Goal: Task Accomplishment & Management: Use online tool/utility

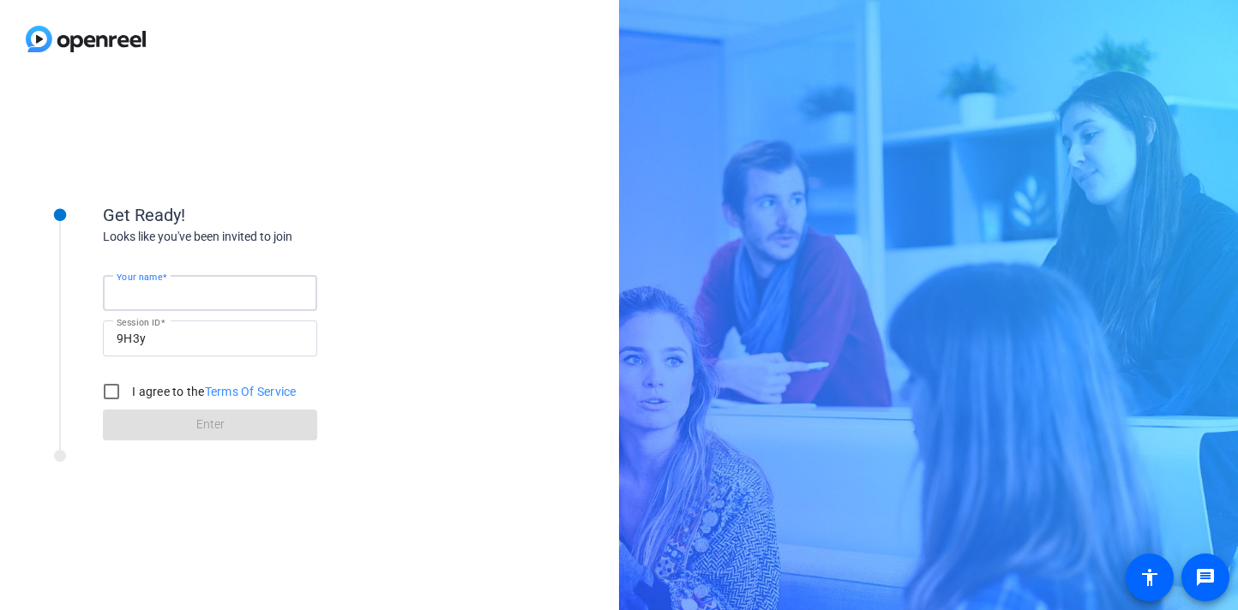
click at [258, 289] on input "Your name" at bounding box center [210, 293] width 187 height 21
type input "[PERSON_NAME] [PERSON_NAME]"
click at [109, 386] on input "I agree to the Terms Of Service" at bounding box center [111, 392] width 34 height 34
checkbox input "true"
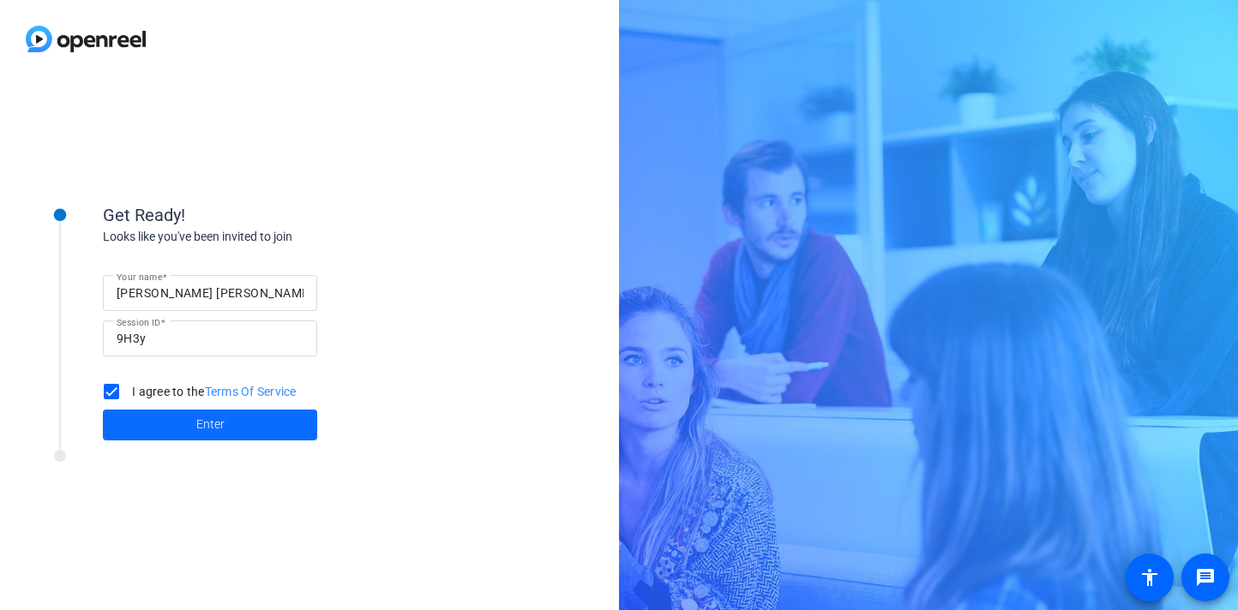
click at [168, 430] on span at bounding box center [210, 425] width 214 height 41
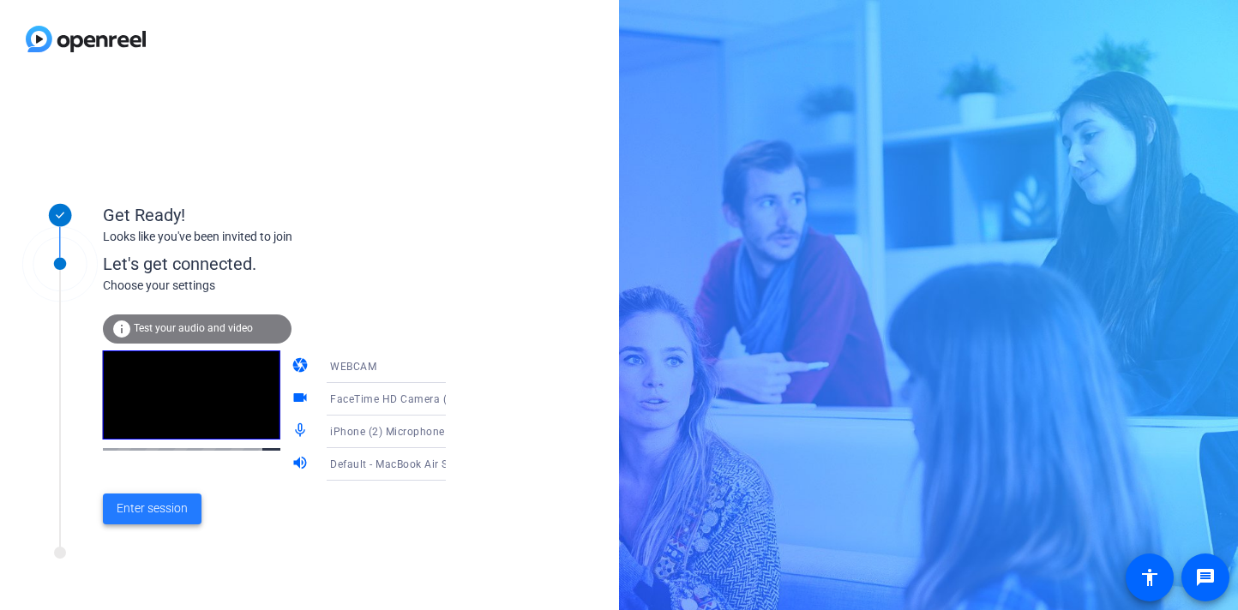
click at [125, 516] on span "Enter session" at bounding box center [152, 509] width 71 height 18
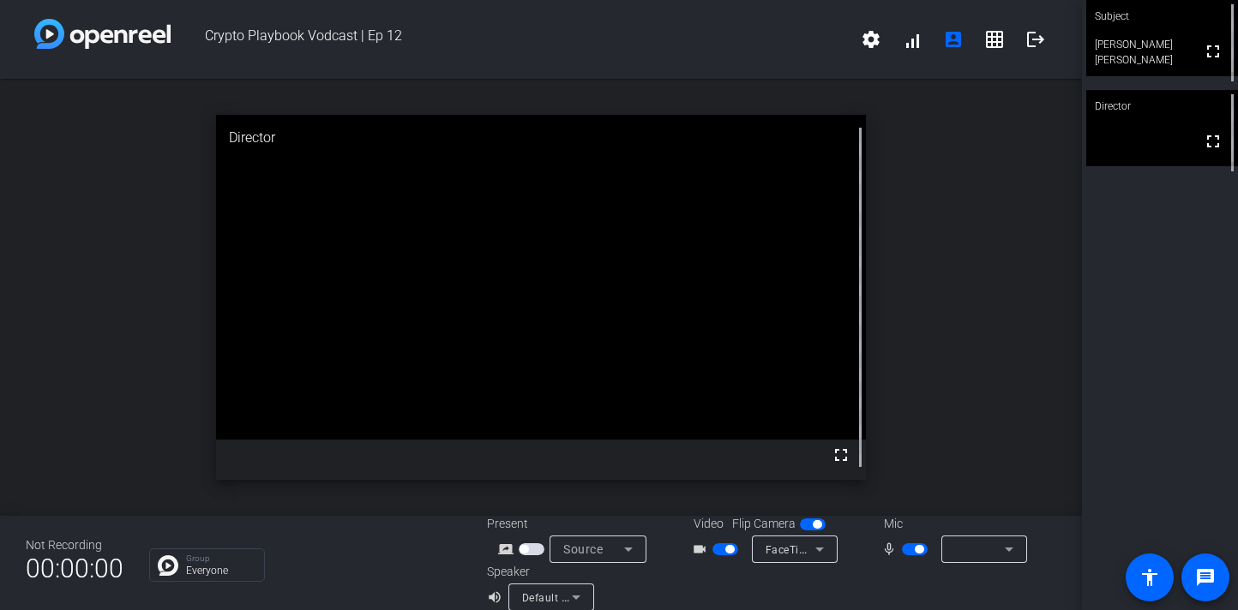
scroll to position [20, 0]
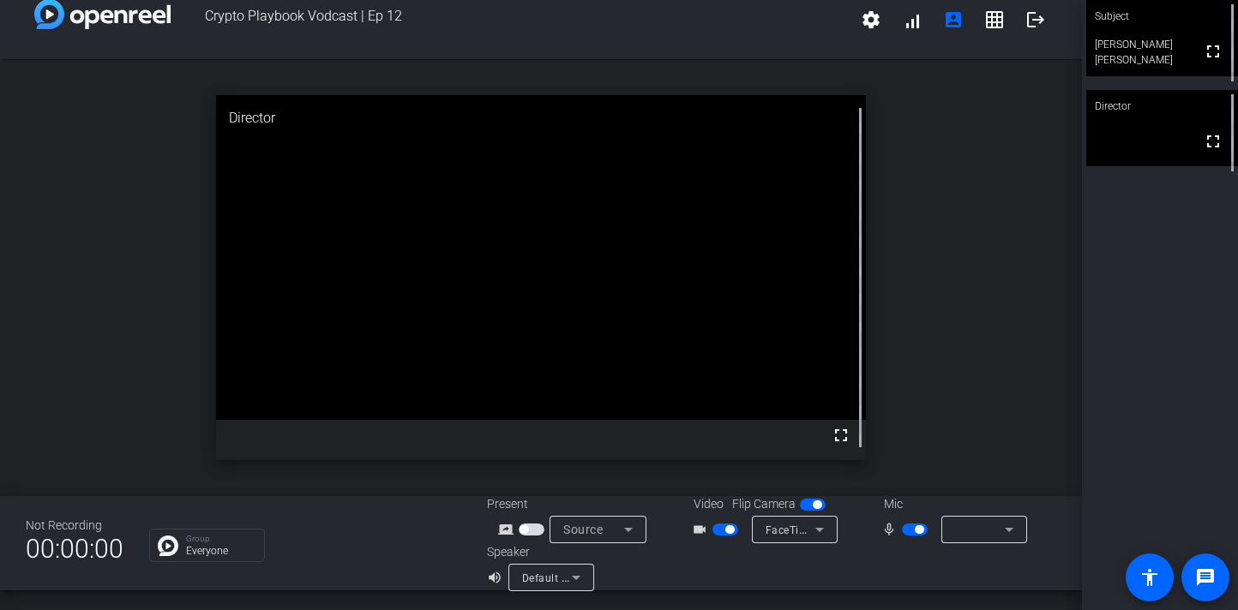
click at [572, 580] on icon at bounding box center [576, 577] width 21 height 21
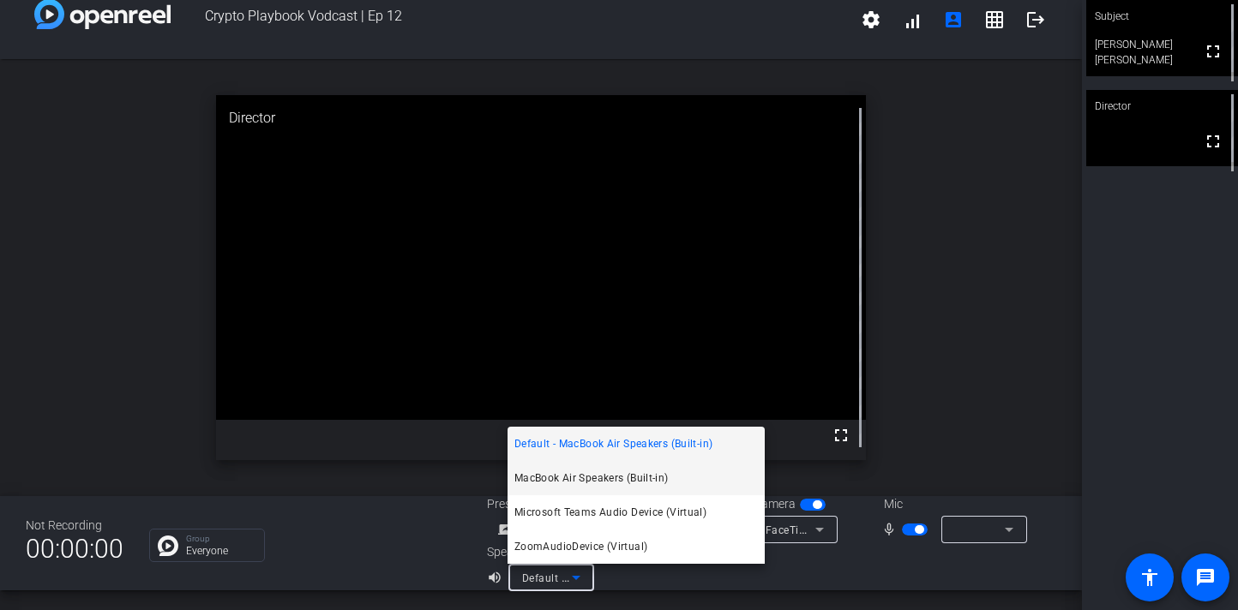
click at [674, 481] on mat-option "MacBook Air Speakers (Built-in)" at bounding box center [635, 478] width 257 height 34
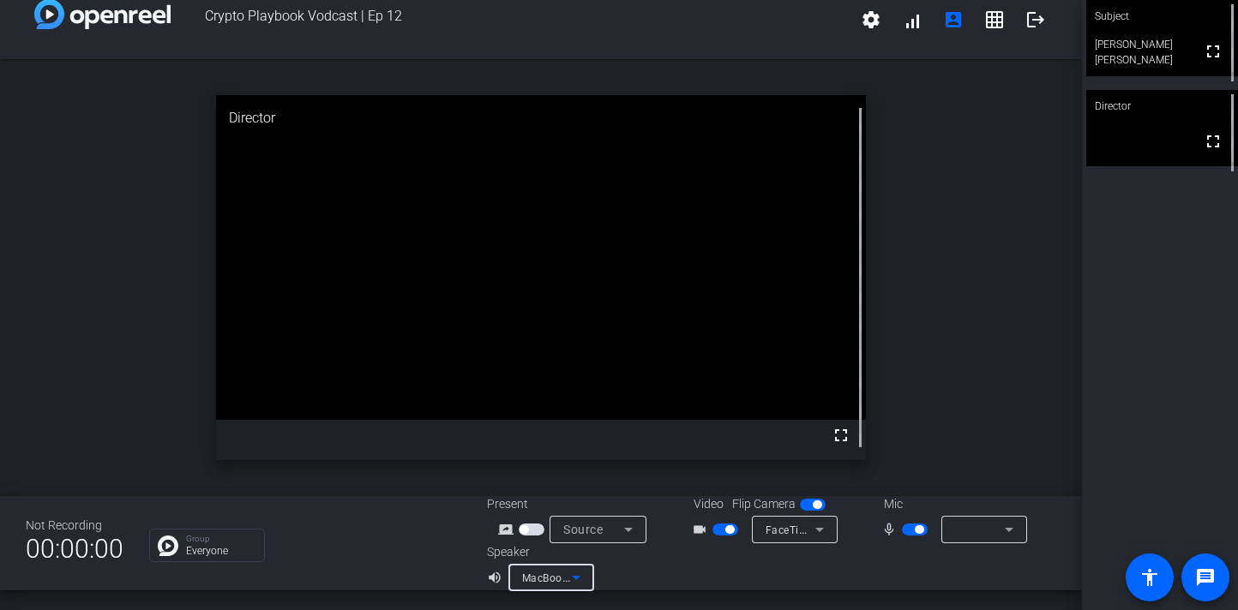
click at [623, 527] on icon at bounding box center [628, 529] width 21 height 21
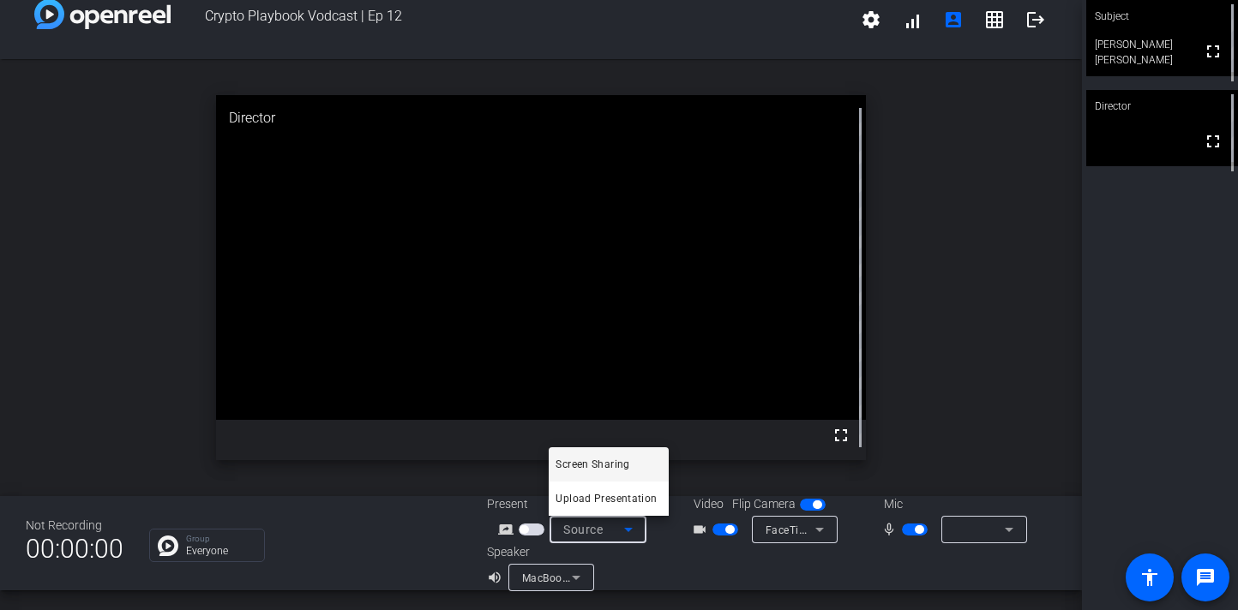
click at [623, 527] on div at bounding box center [619, 305] width 1238 height 610
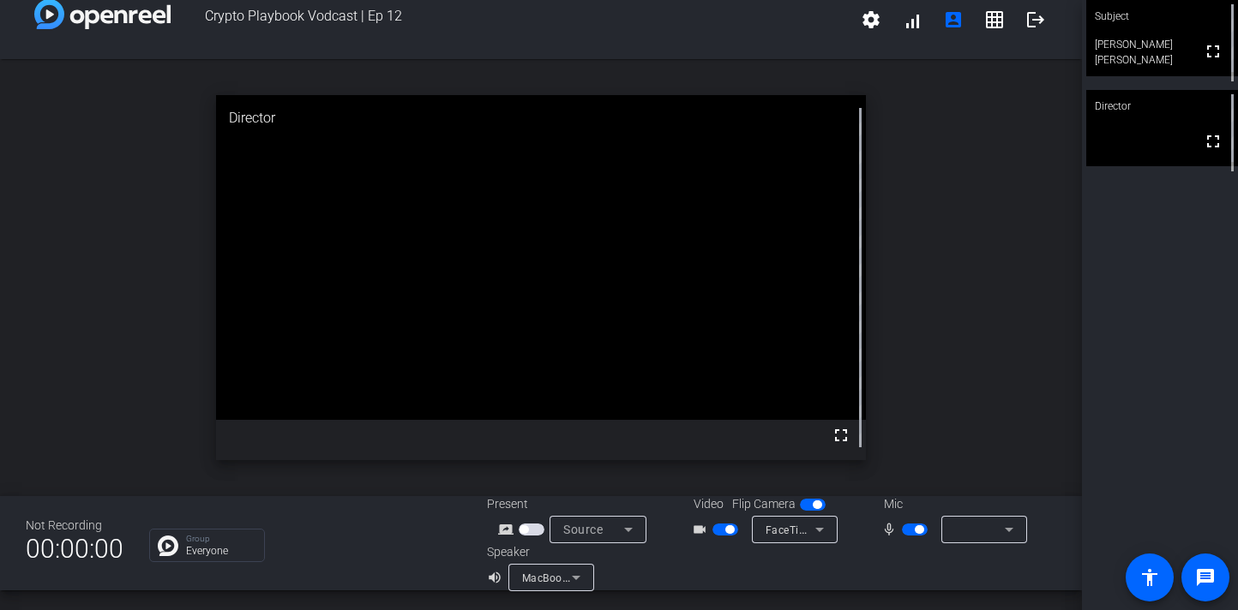
click at [583, 578] on icon at bounding box center [576, 577] width 21 height 21
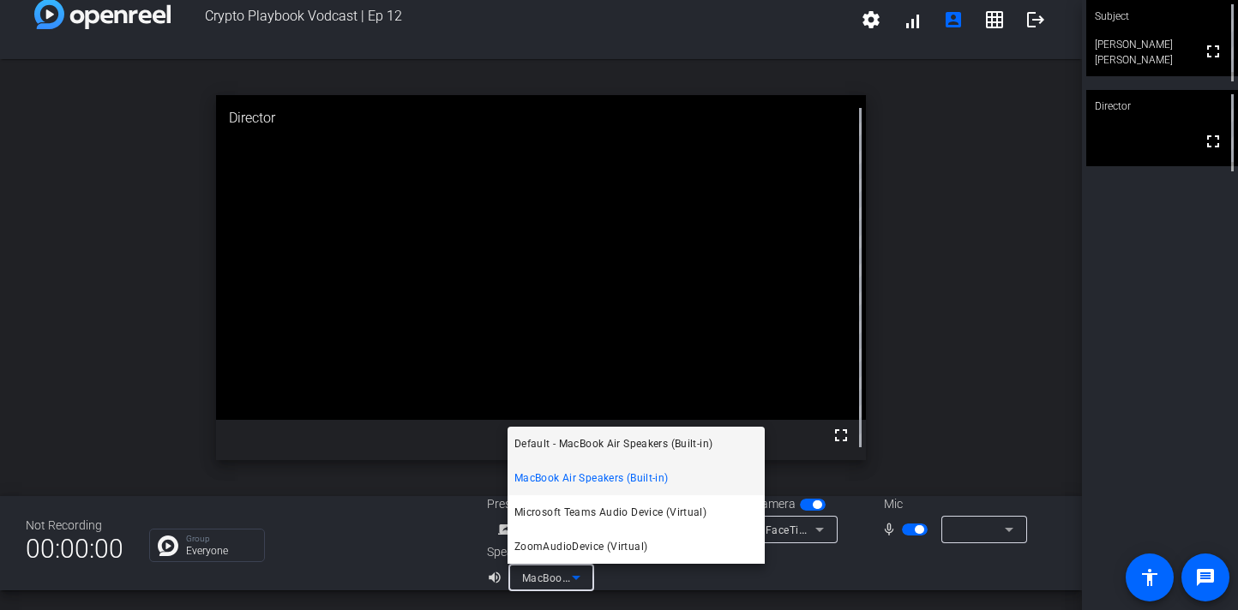
click at [650, 446] on span "Default - MacBook Air Speakers (Built-in)" at bounding box center [613, 444] width 198 height 21
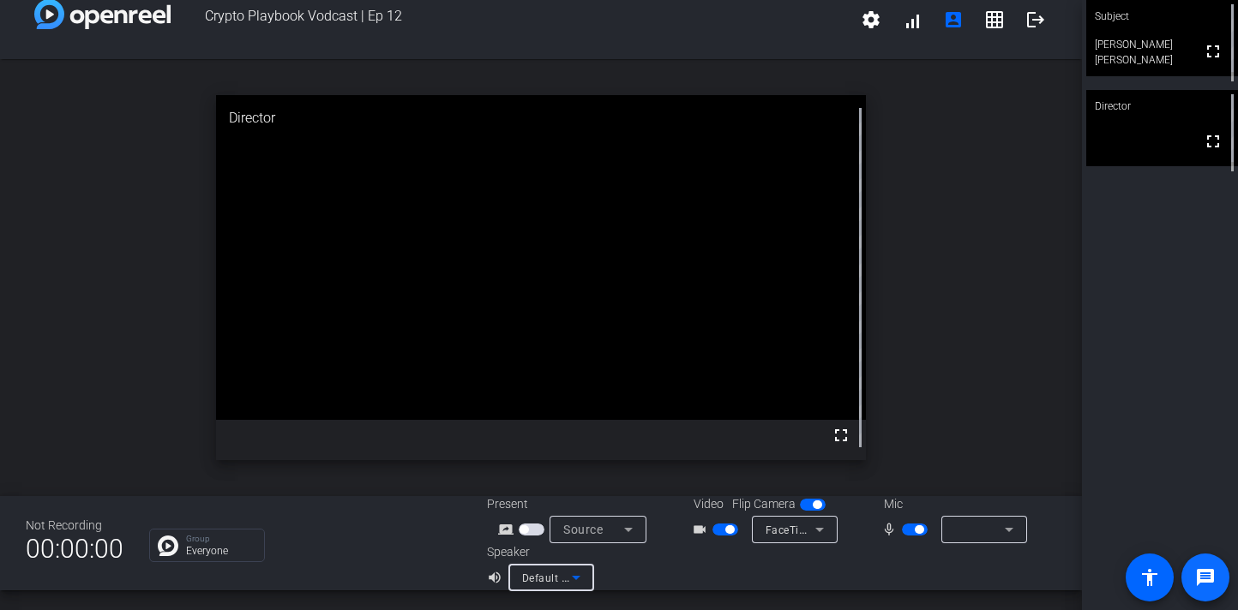
click at [1211, 570] on mat-icon "message" at bounding box center [1205, 577] width 21 height 21
click at [1016, 531] on icon at bounding box center [1008, 529] width 21 height 21
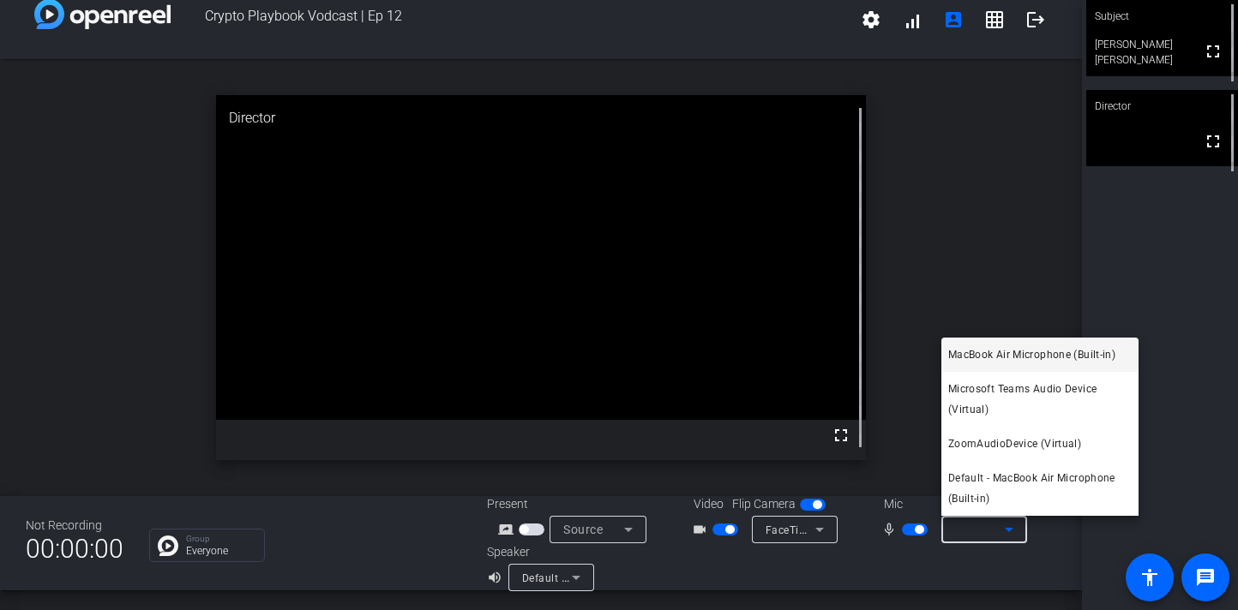
click at [1151, 296] on div at bounding box center [619, 305] width 1238 height 610
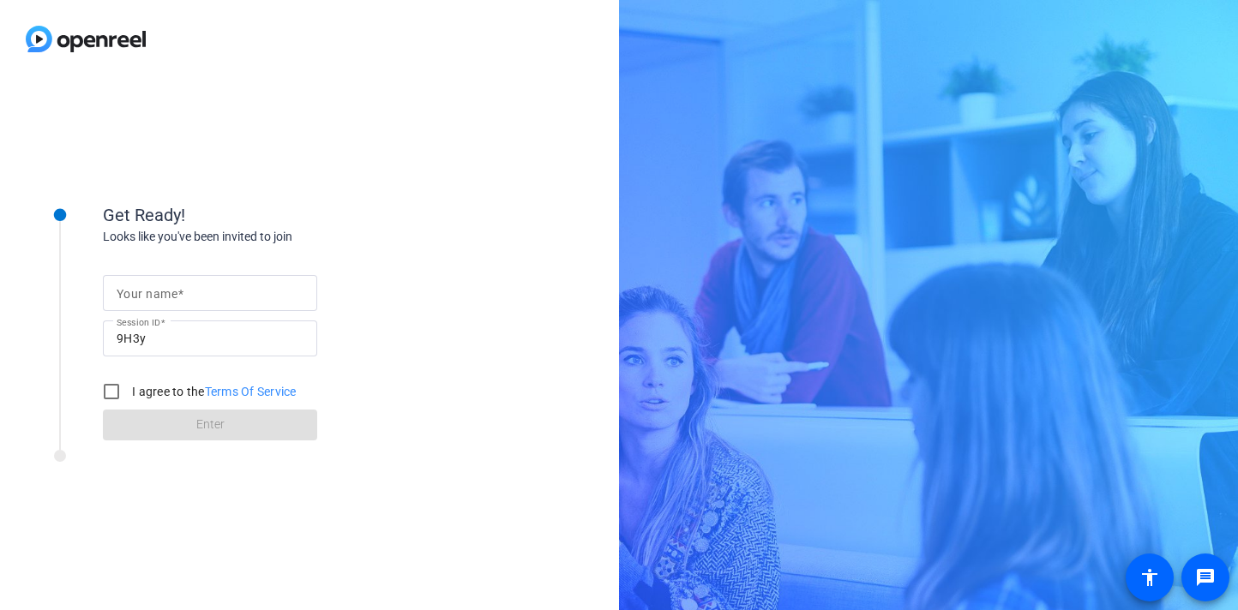
click at [153, 294] on mat-label "Your name" at bounding box center [147, 294] width 61 height 14
click at [153, 294] on input "Your name" at bounding box center [210, 293] width 187 height 21
click at [157, 297] on input "Your name" at bounding box center [210, 293] width 187 height 21
type input "[PERSON_NAME] [PERSON_NAME]"
click at [117, 388] on input "I agree to the Terms Of Service" at bounding box center [111, 392] width 34 height 34
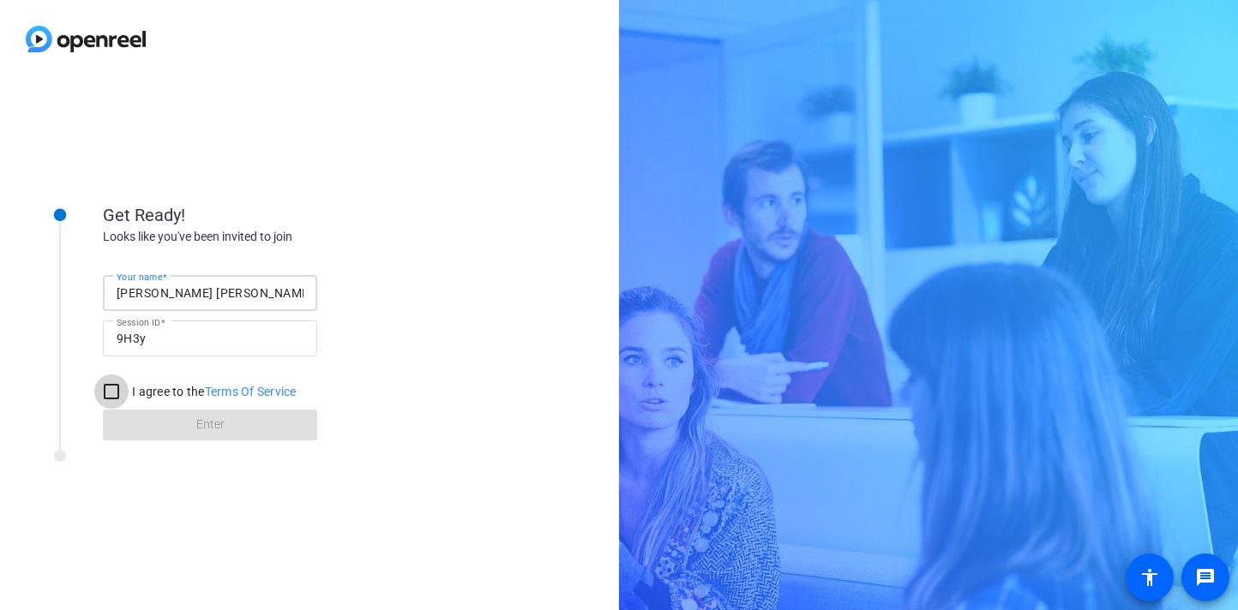
checkbox input "true"
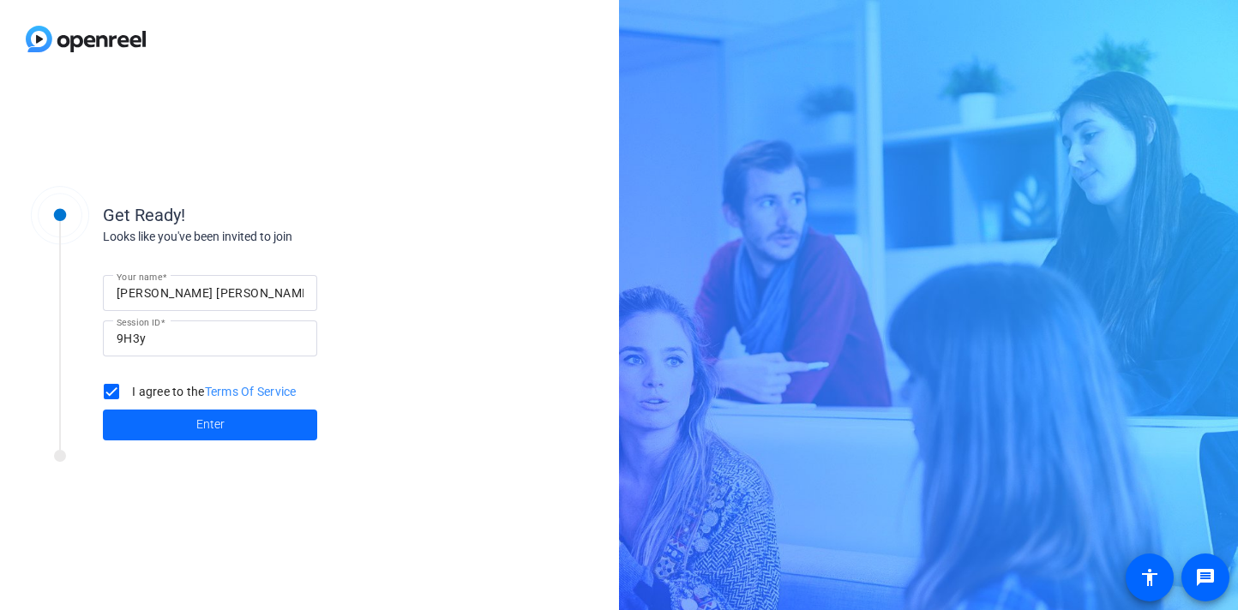
click at [159, 418] on span at bounding box center [210, 425] width 214 height 41
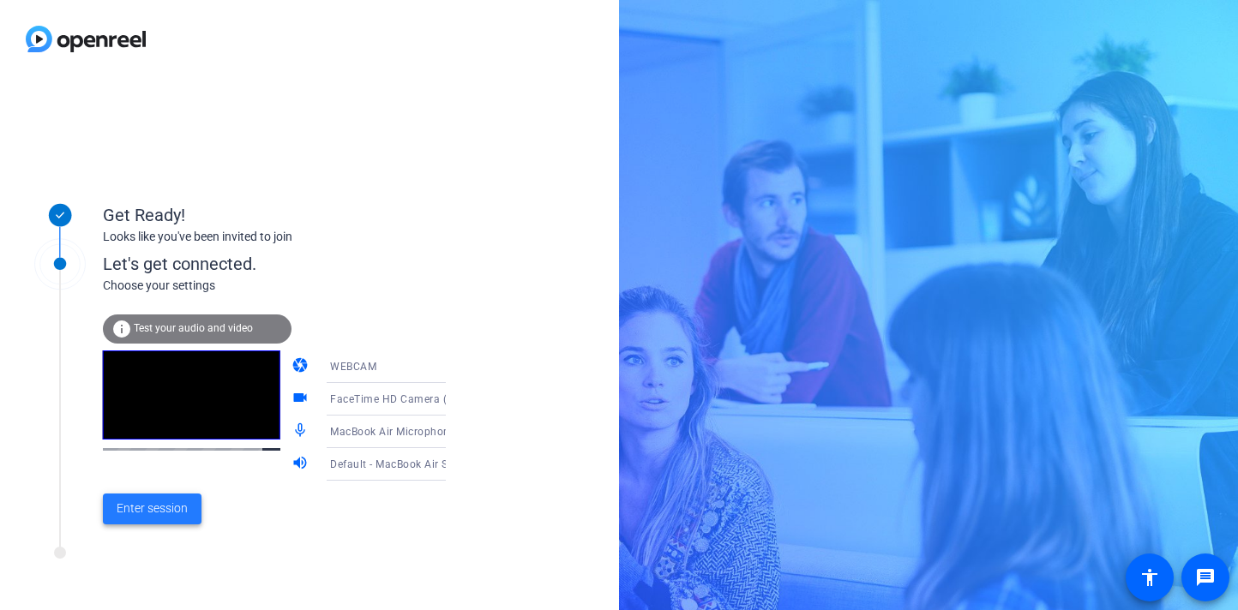
click at [169, 513] on span "Enter session" at bounding box center [152, 509] width 71 height 18
